Goal: Information Seeking & Learning: Learn about a topic

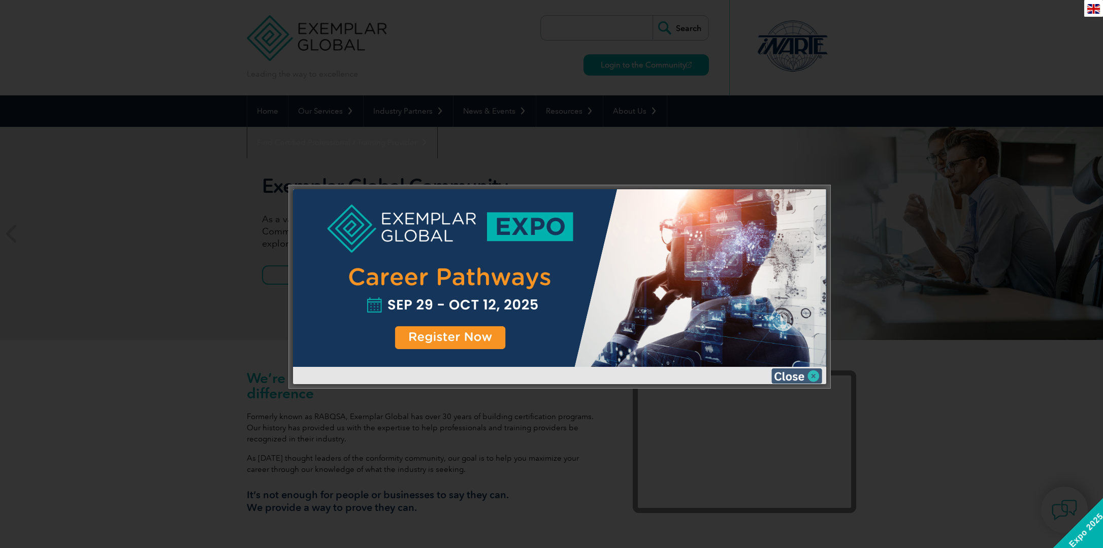
click at [796, 372] on img at bounding box center [796, 376] width 51 height 15
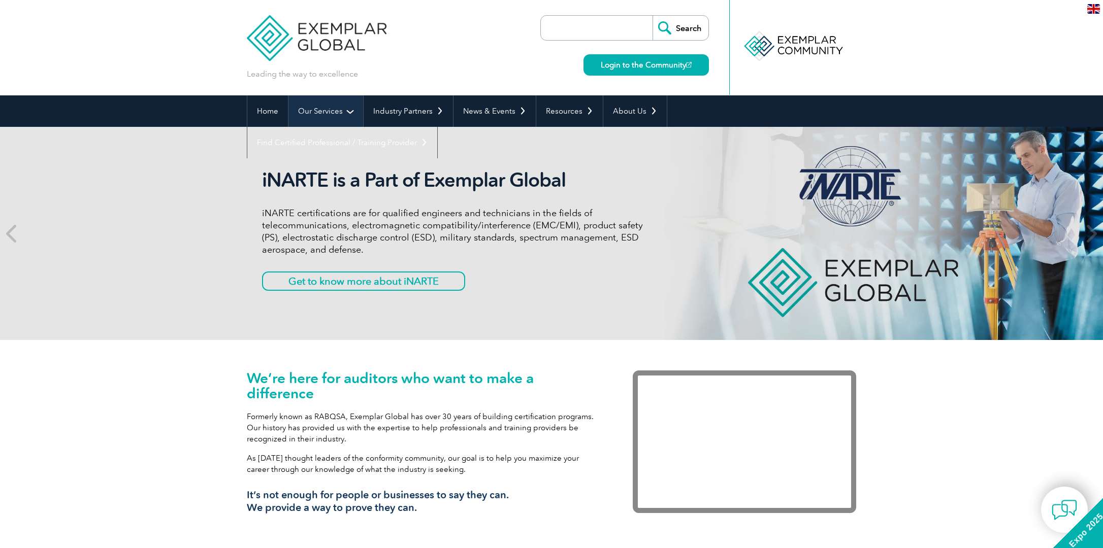
click at [344, 110] on link "Our Services" at bounding box center [325, 110] width 75 height 31
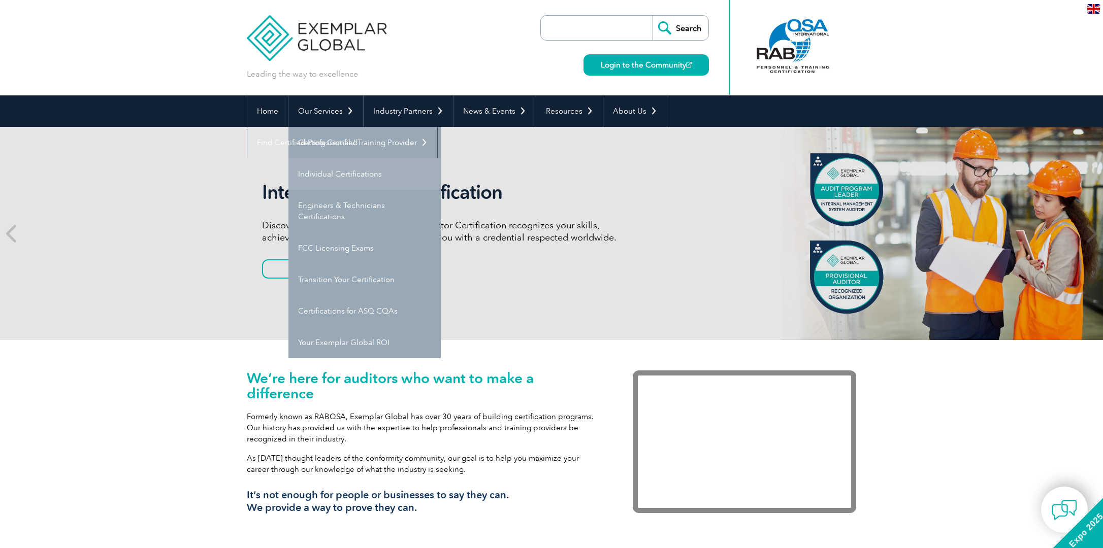
click at [352, 177] on link "Individual Certifications" at bounding box center [364, 173] width 152 height 31
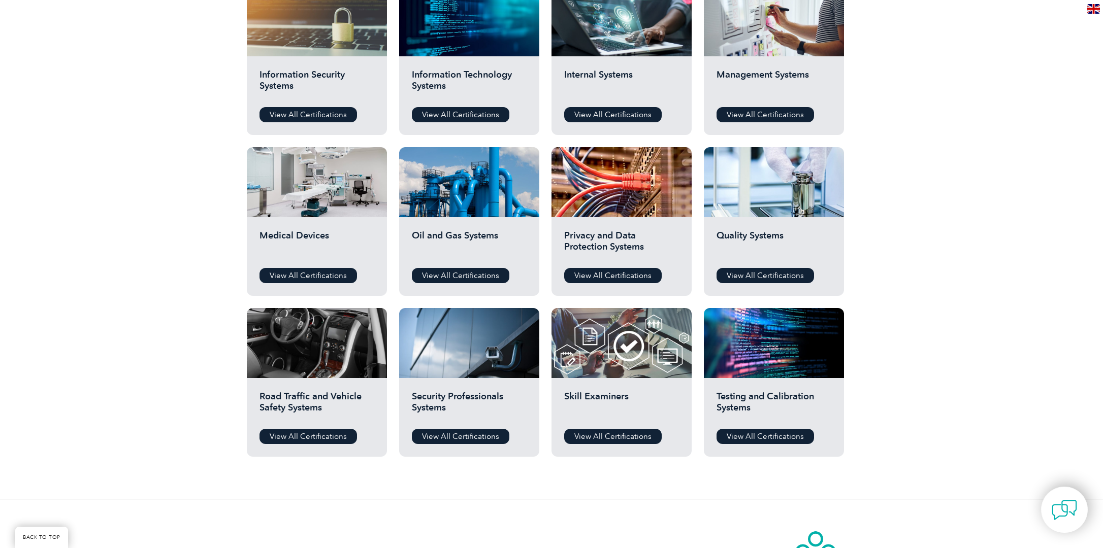
scroll to position [558, 0]
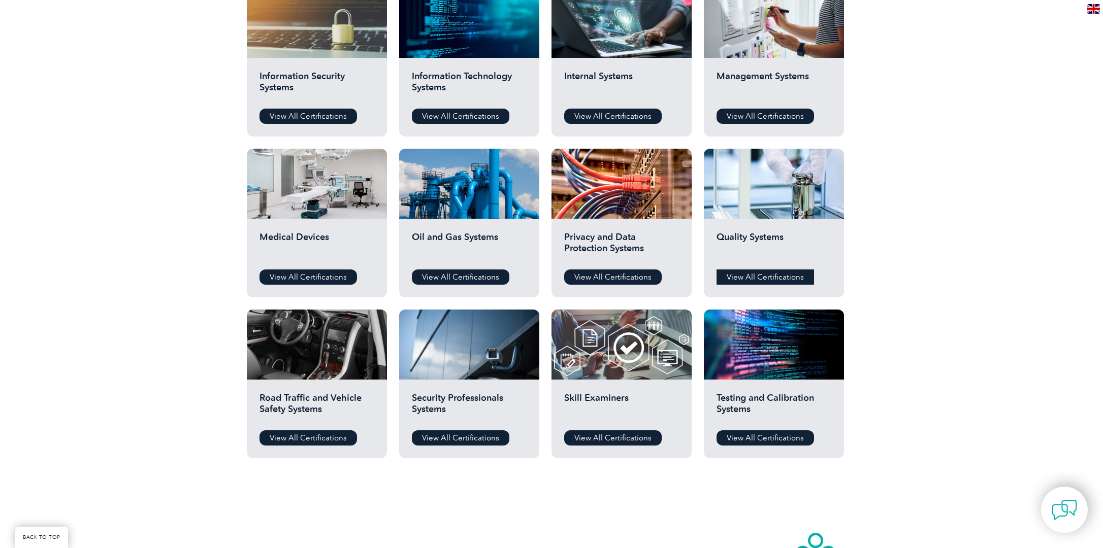
click at [785, 278] on link "View All Certifications" at bounding box center [766, 277] width 98 height 15
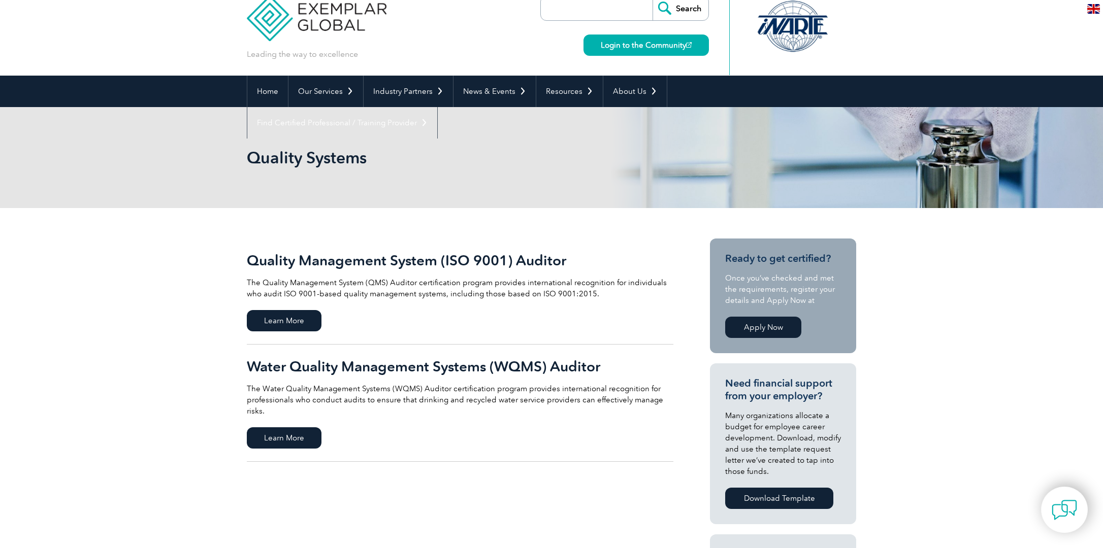
scroll to position [51, 0]
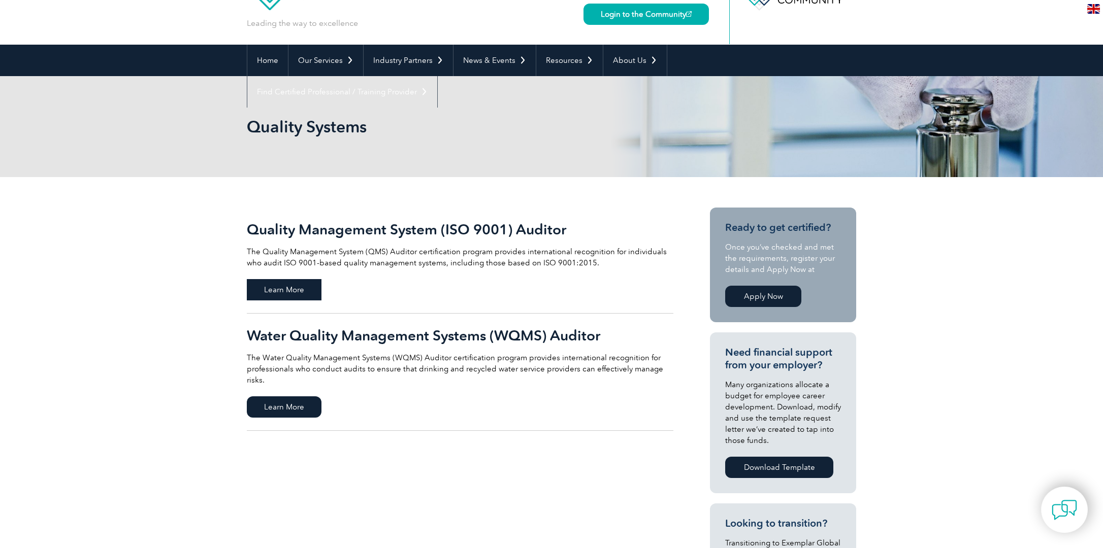
click at [282, 288] on span "Learn More" at bounding box center [284, 289] width 75 height 21
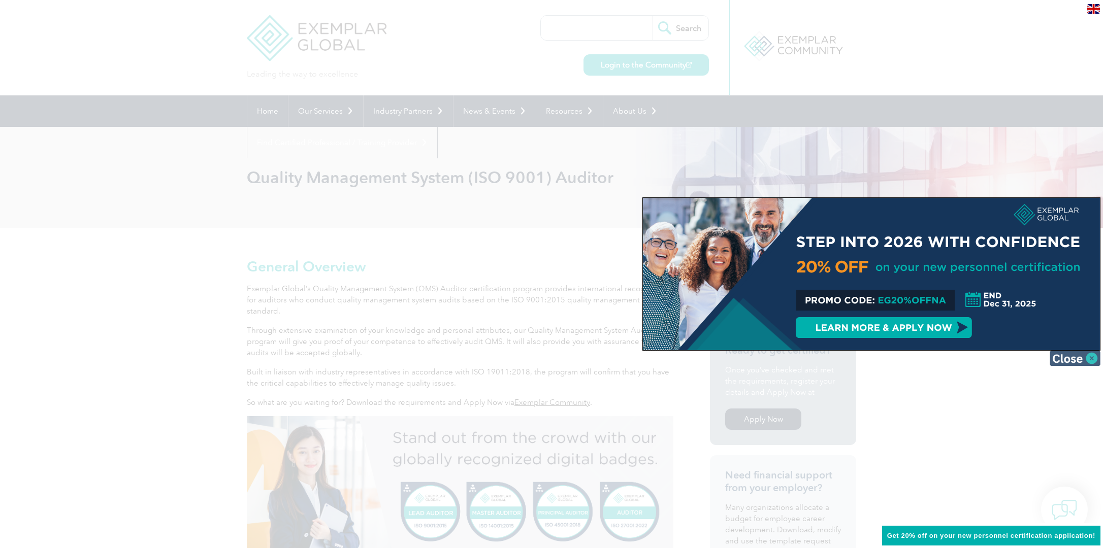
click at [1073, 359] on img at bounding box center [1075, 358] width 51 height 15
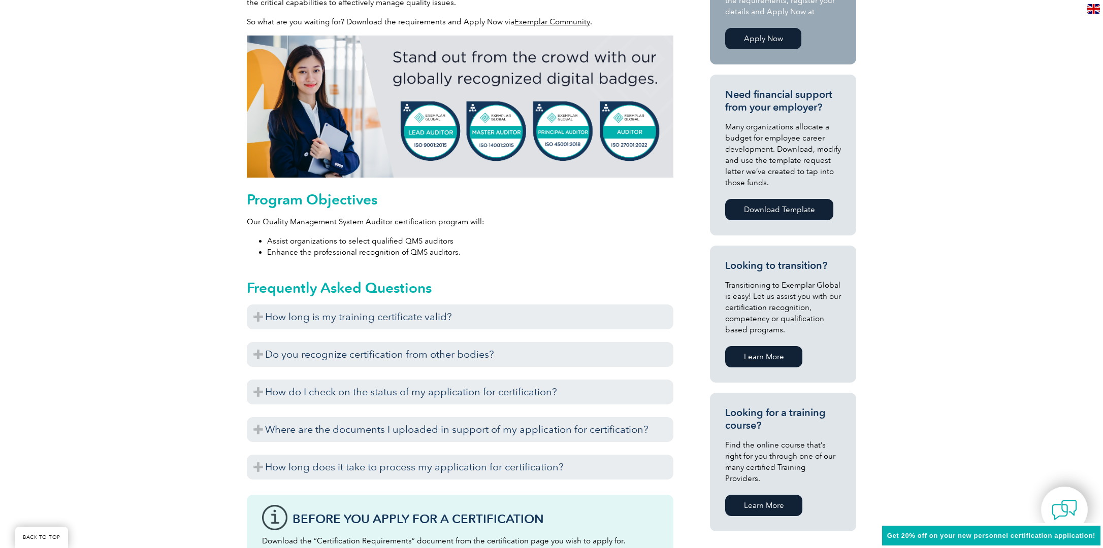
scroll to position [406, 0]
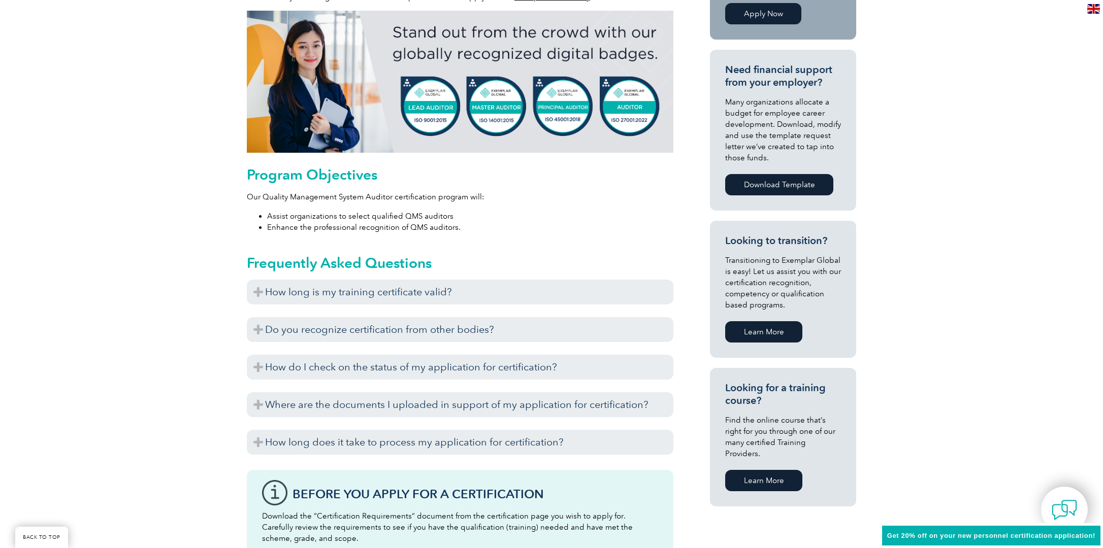
click at [772, 470] on link "Learn More" at bounding box center [763, 480] width 77 height 21
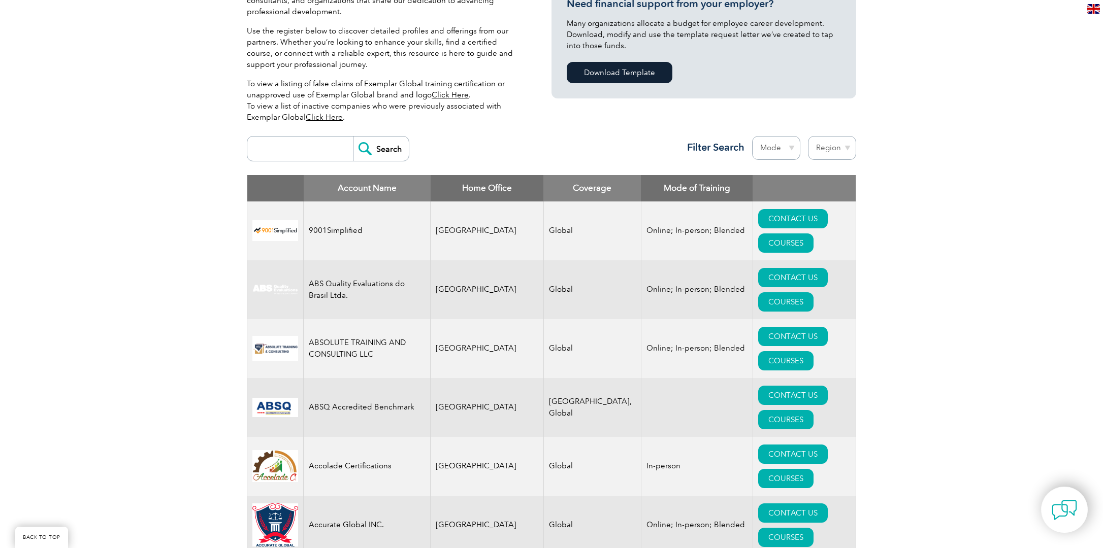
scroll to position [253, 0]
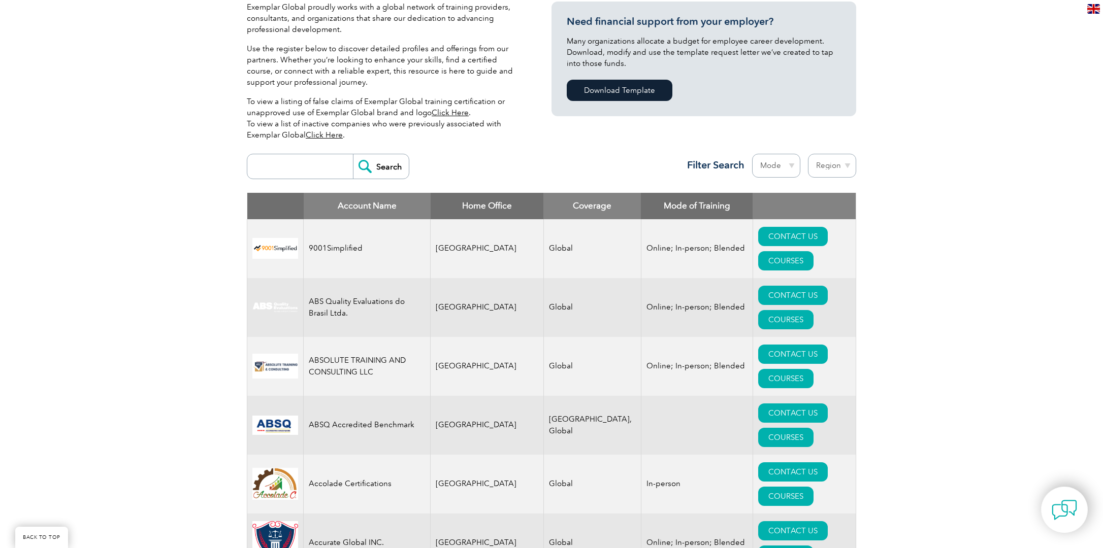
click at [784, 161] on select "Mode Online In-person Blended" at bounding box center [776, 166] width 48 height 24
select select "In-person"
click at [752, 154] on select "Mode Online In-person Blended" at bounding box center [776, 166] width 48 height 24
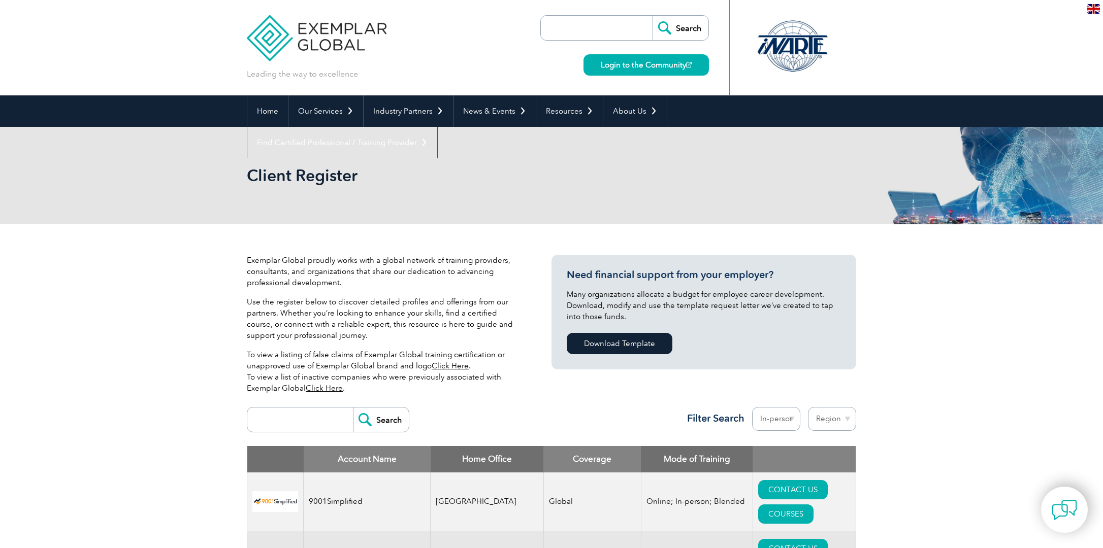
click at [831, 410] on select "Region Australia Bahrain Bangladesh Brazil Canada Colombia Dominican Republic E…" at bounding box center [832, 419] width 48 height 24
select select "[GEOGRAPHIC_DATA]"
click at [808, 407] on select "Region Australia Bahrain Bangladesh Brazil Canada Colombia Dominican Republic E…" at bounding box center [832, 419] width 48 height 24
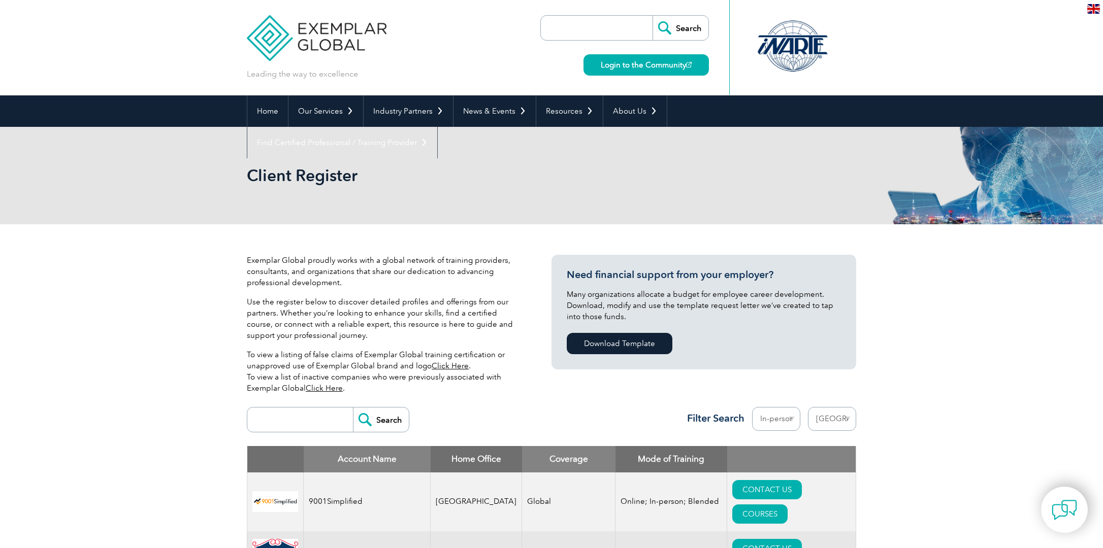
select select "[GEOGRAPHIC_DATA]"
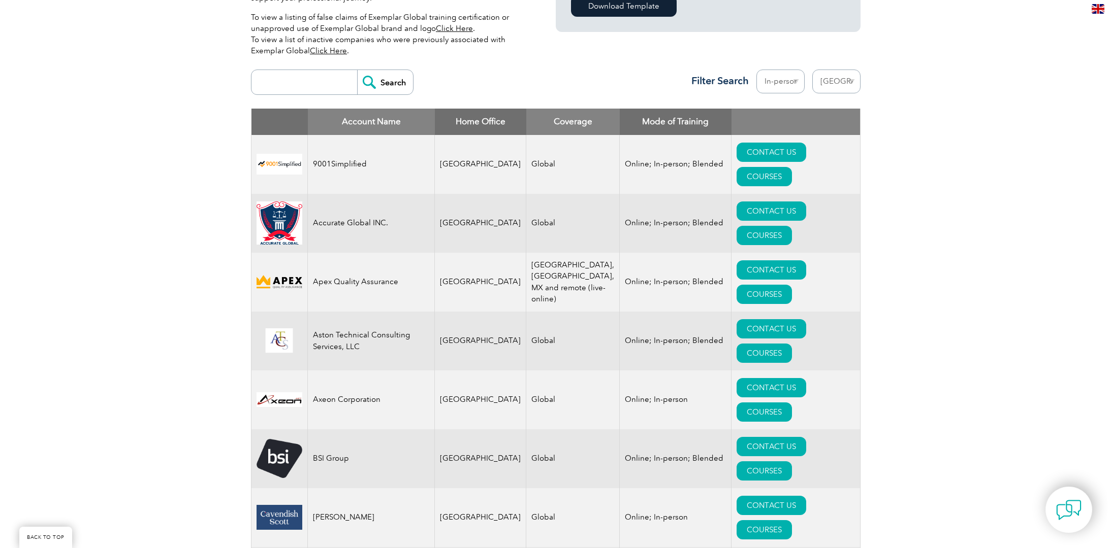
scroll to position [305, 0]
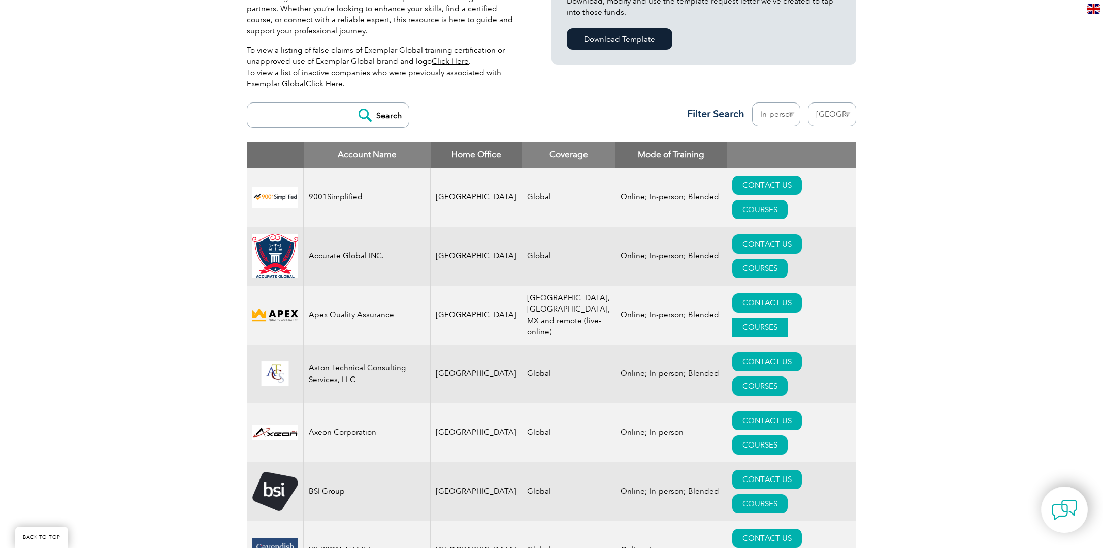
click at [788, 318] on link "COURSES" at bounding box center [759, 327] width 55 height 19
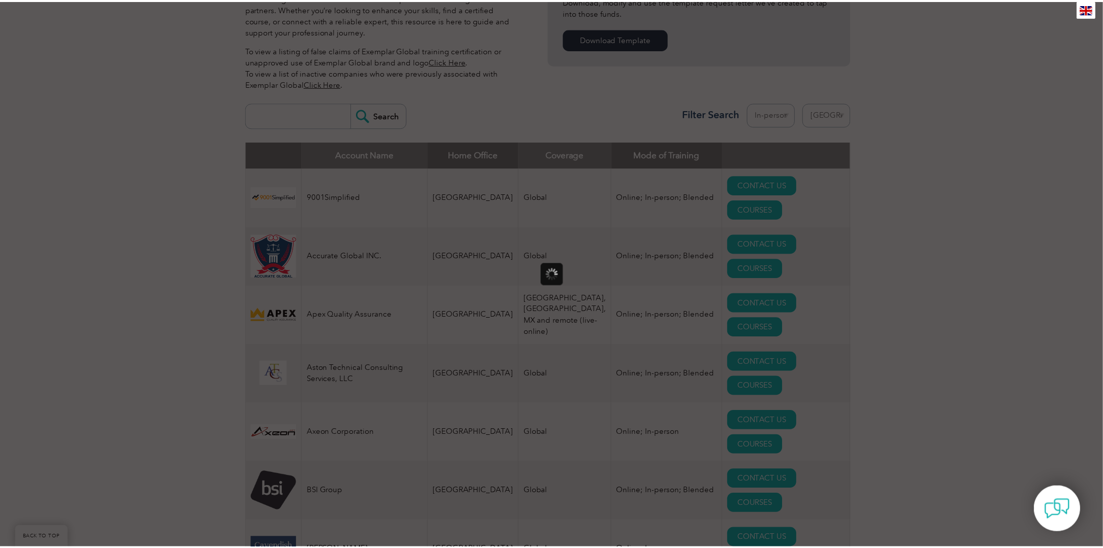
scroll to position [0, 0]
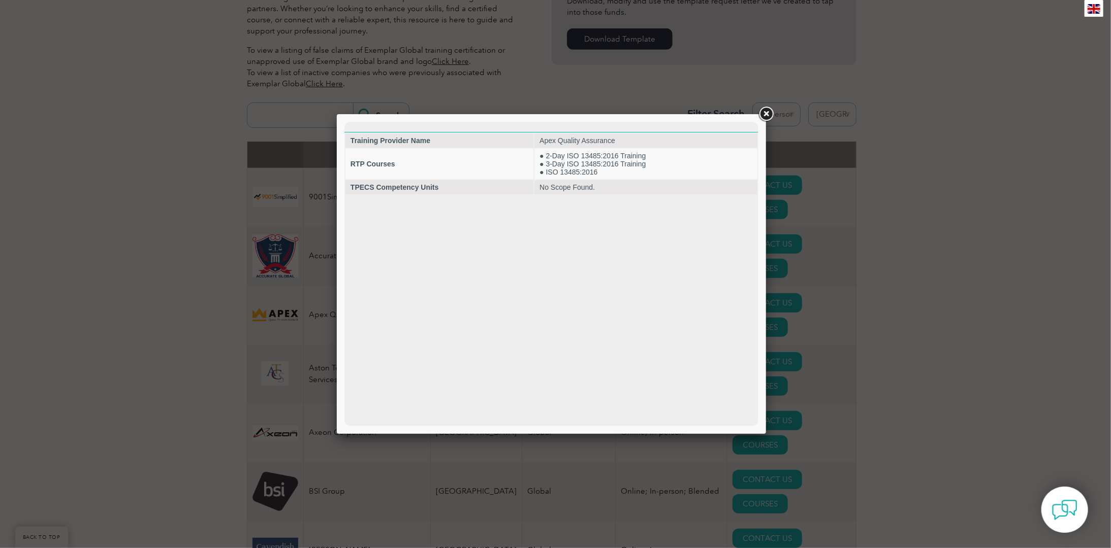
click at [766, 112] on link at bounding box center [766, 114] width 18 height 18
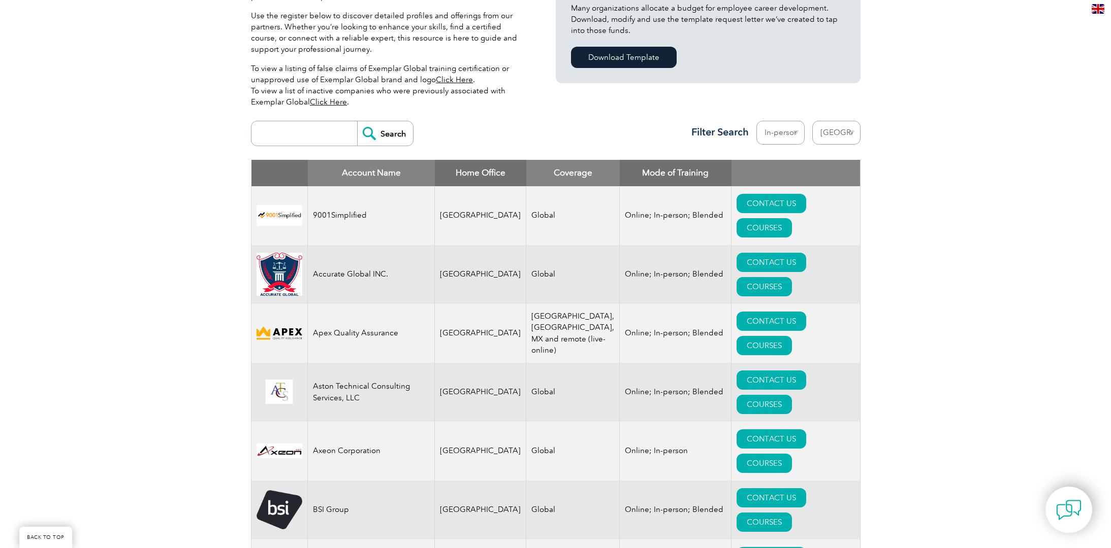
scroll to position [305, 0]
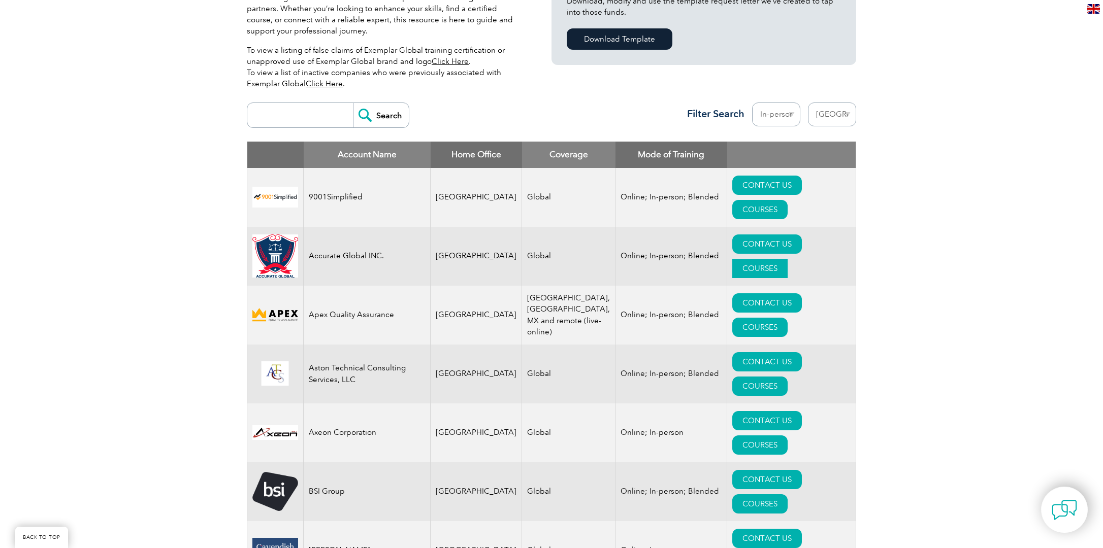
click at [788, 259] on link "COURSES" at bounding box center [759, 268] width 55 height 19
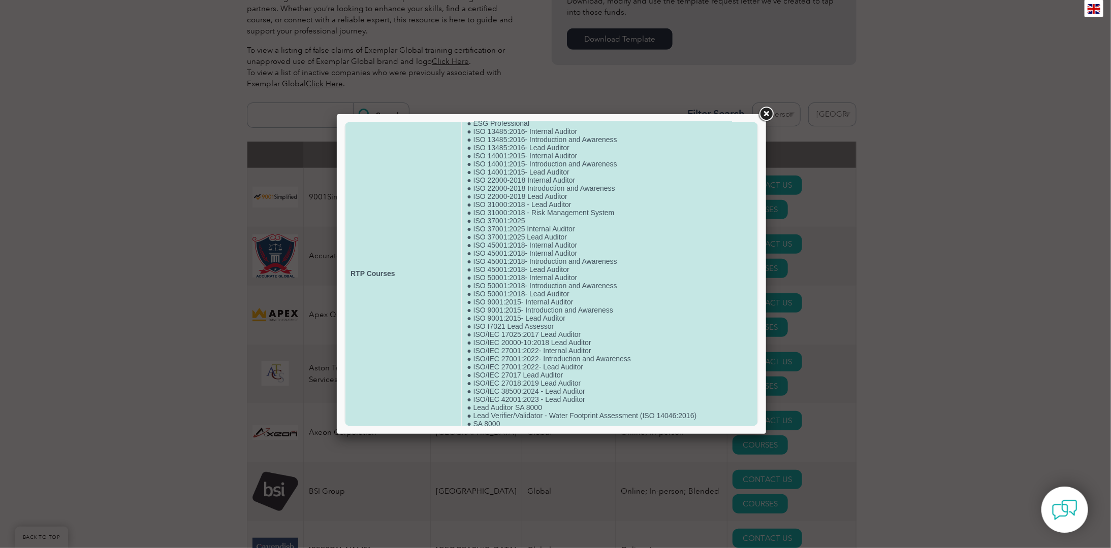
scroll to position [0, 0]
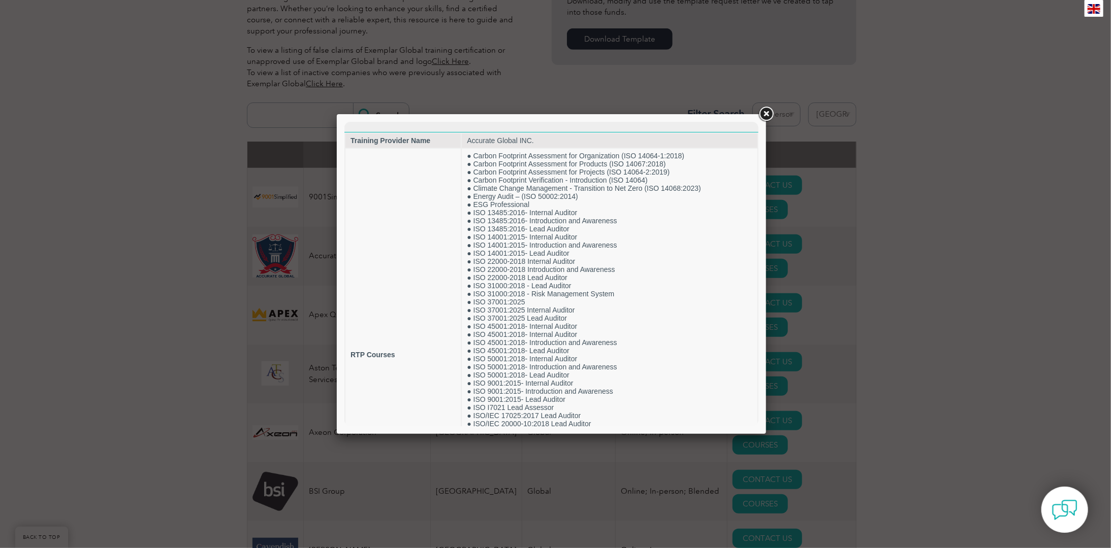
click at [767, 112] on link at bounding box center [766, 114] width 18 height 18
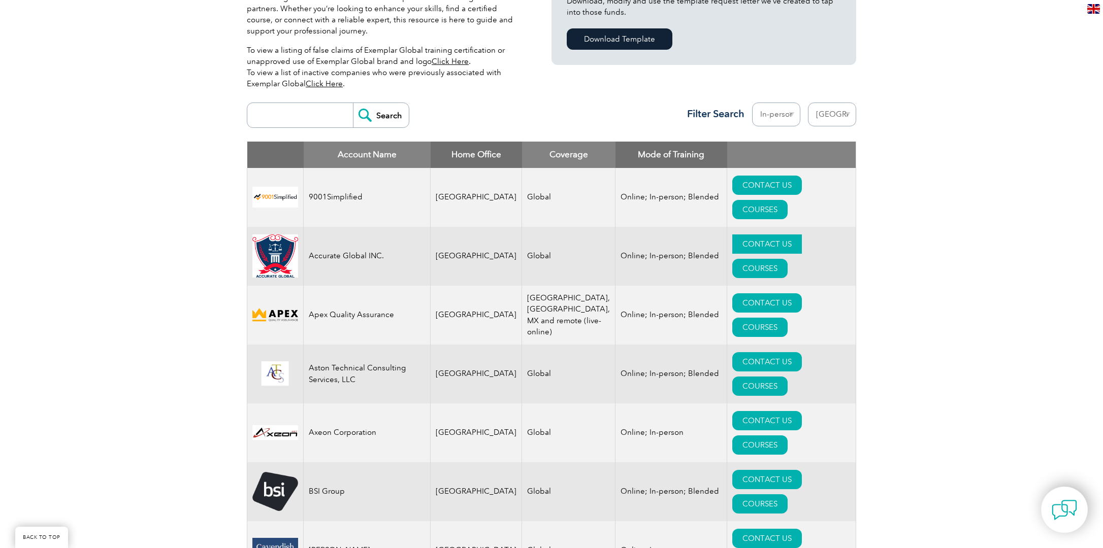
click at [741, 235] on link "CONTACT US" at bounding box center [767, 244] width 70 height 19
click at [788, 318] on link "COURSES" at bounding box center [759, 327] width 55 height 19
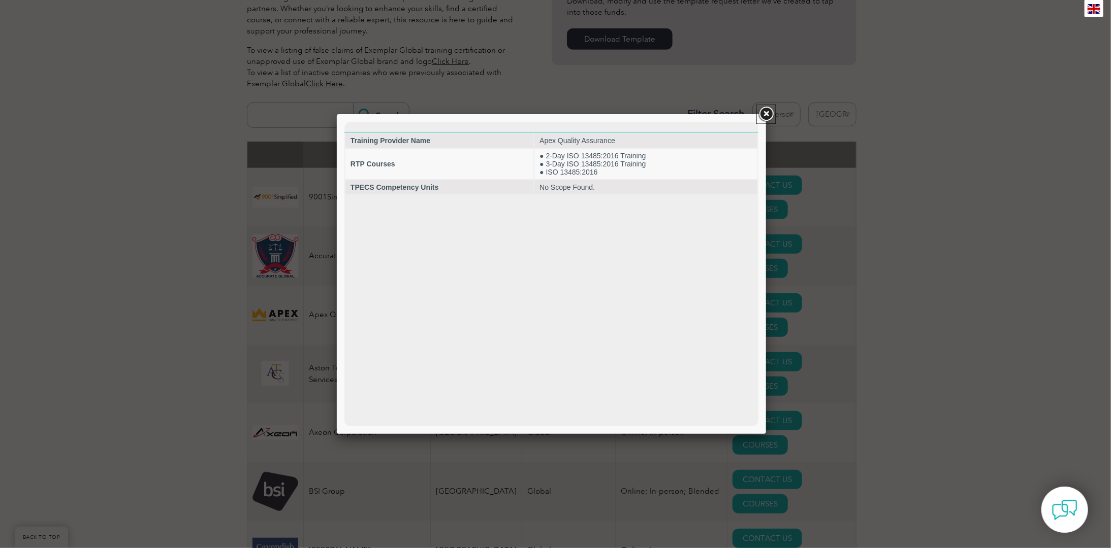
click at [767, 110] on link at bounding box center [766, 114] width 18 height 18
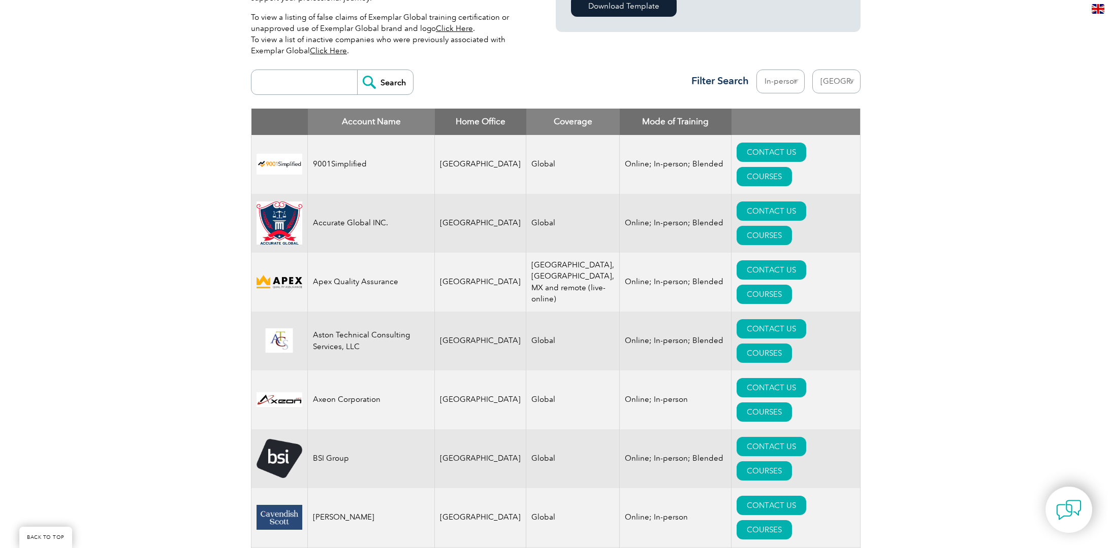
scroll to position [355, 0]
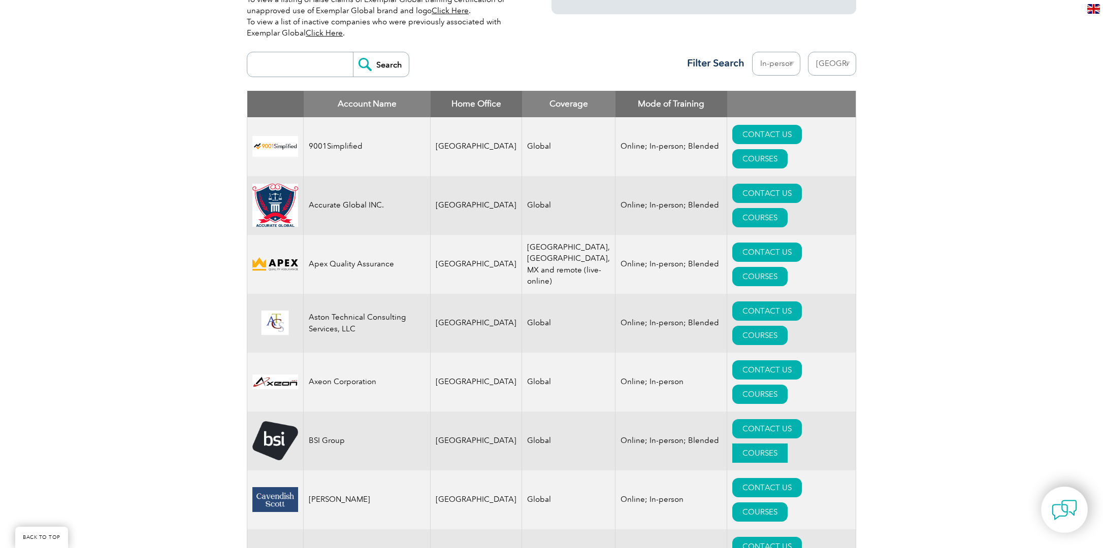
click at [775, 444] on link "COURSES" at bounding box center [759, 453] width 55 height 19
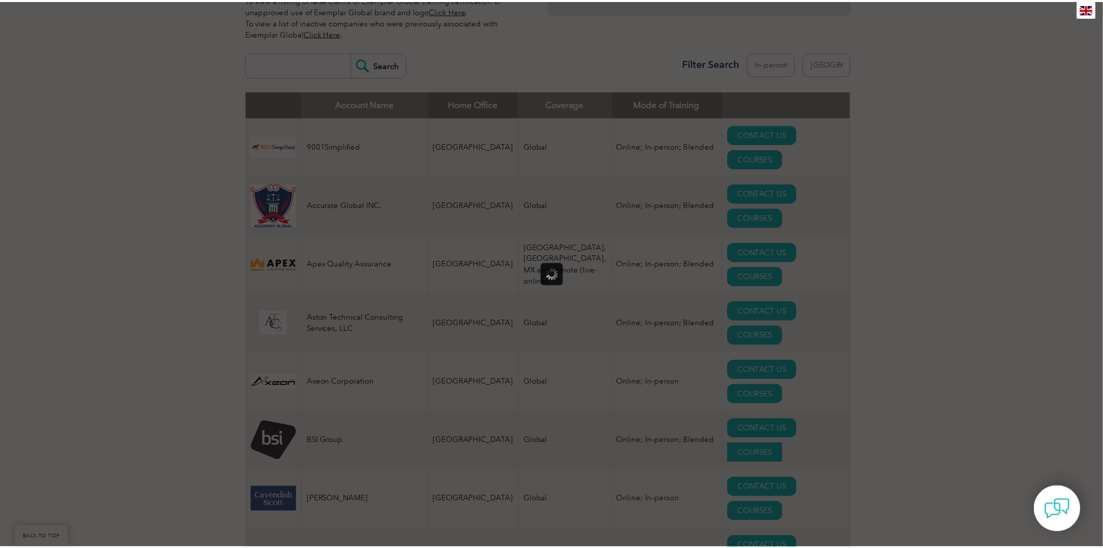
scroll to position [0, 0]
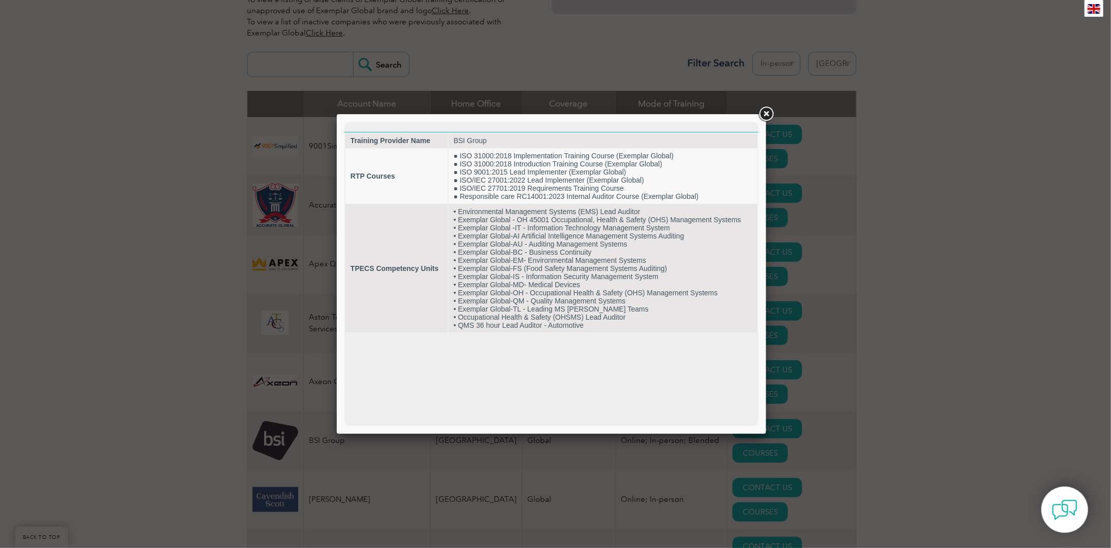
click at [769, 107] on link at bounding box center [766, 114] width 18 height 18
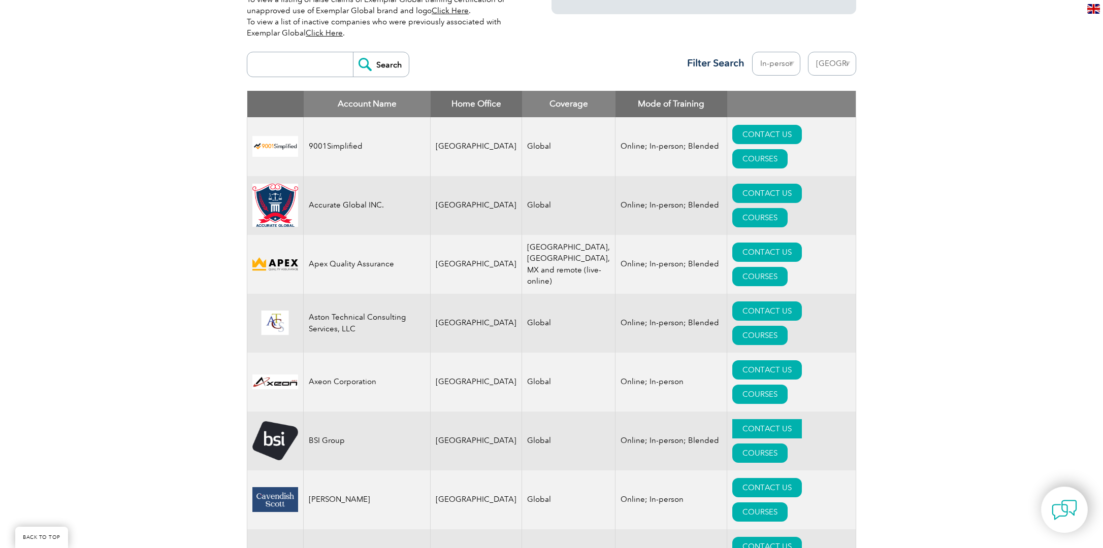
click at [733, 419] on link "CONTACT US" at bounding box center [767, 428] width 70 height 19
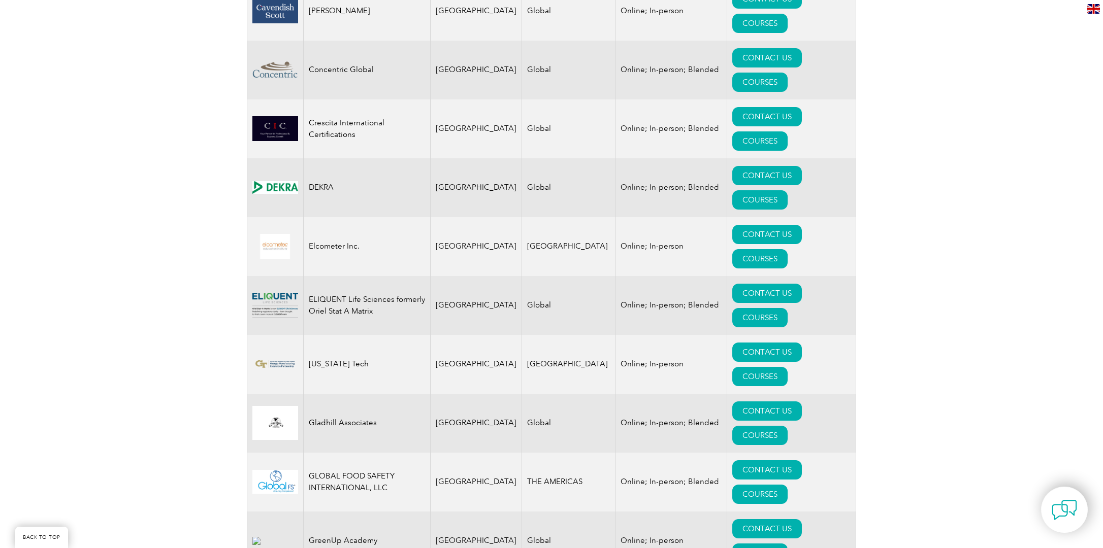
scroll to position [863, 0]
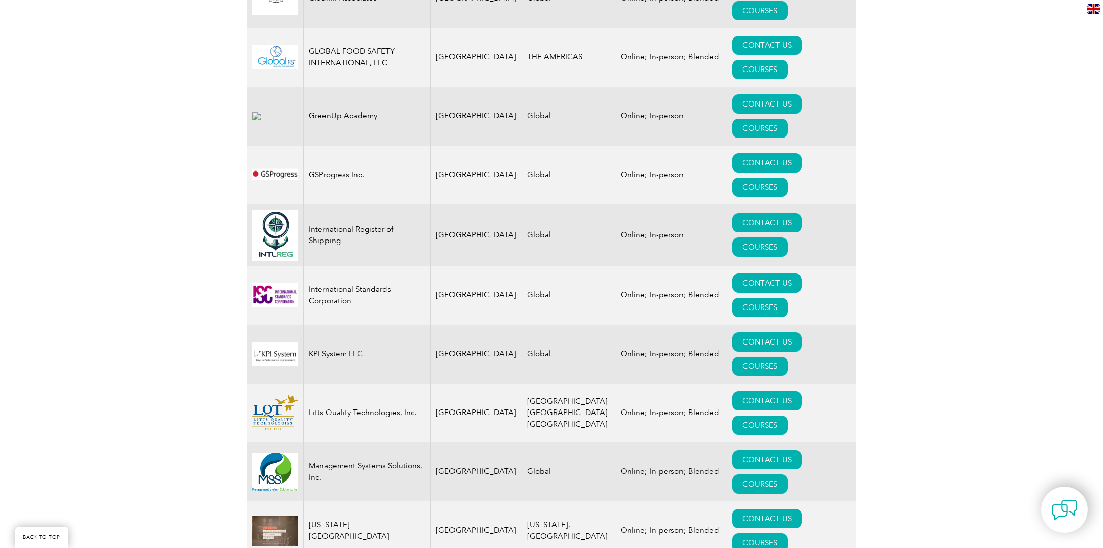
scroll to position [1320, 0]
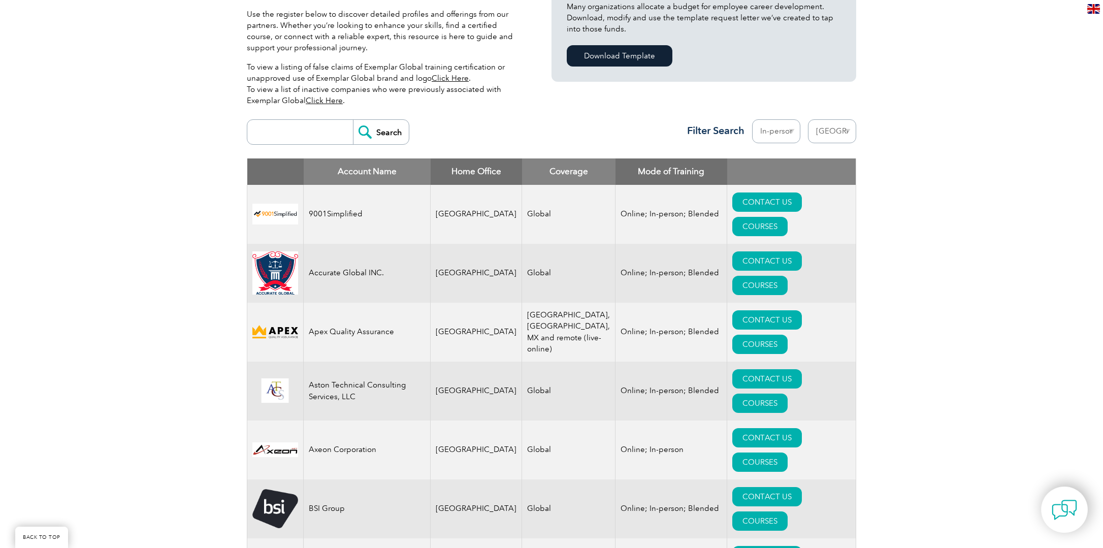
scroll to position [305, 0]
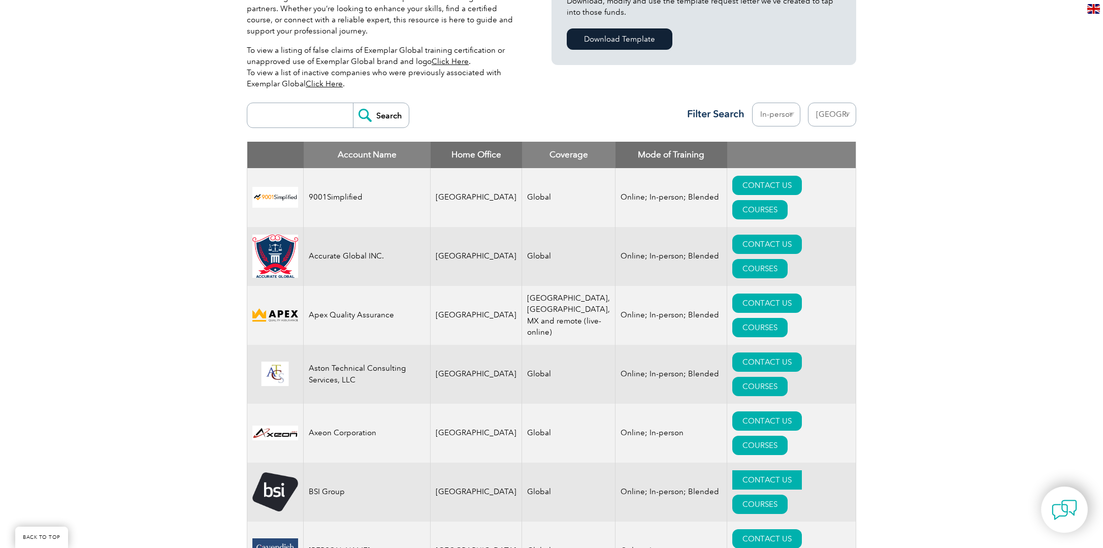
click at [756, 470] on link "CONTACT US" at bounding box center [767, 479] width 70 height 19
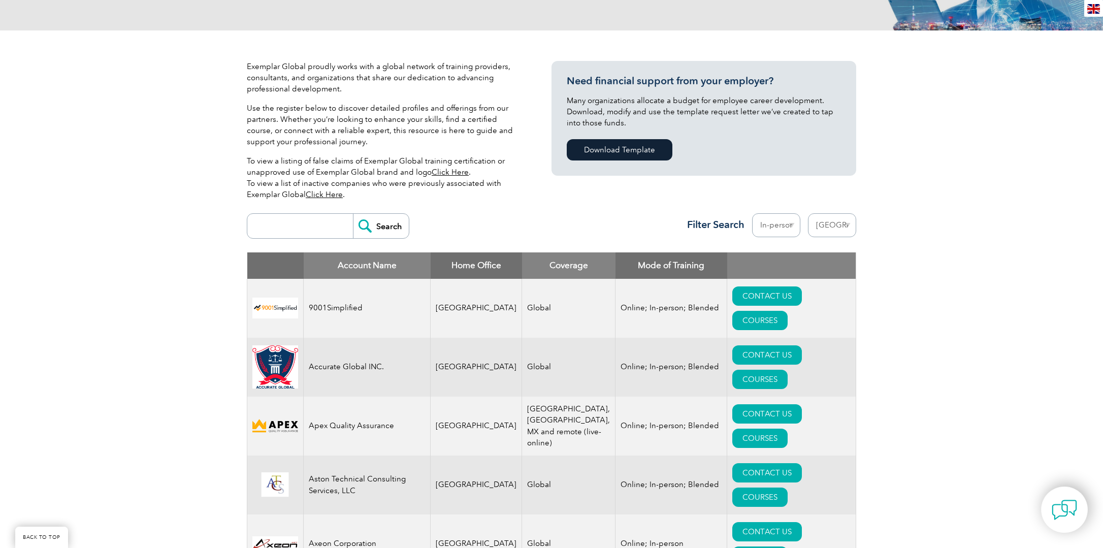
scroll to position [203, 0]
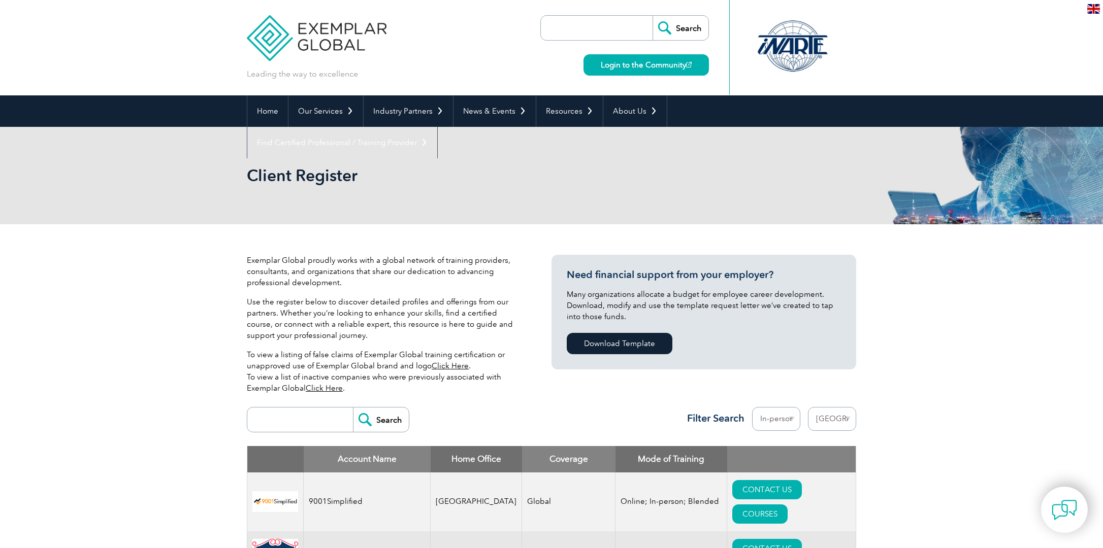
select select "[GEOGRAPHIC_DATA]"
